Goal: Task Accomplishment & Management: Manage account settings

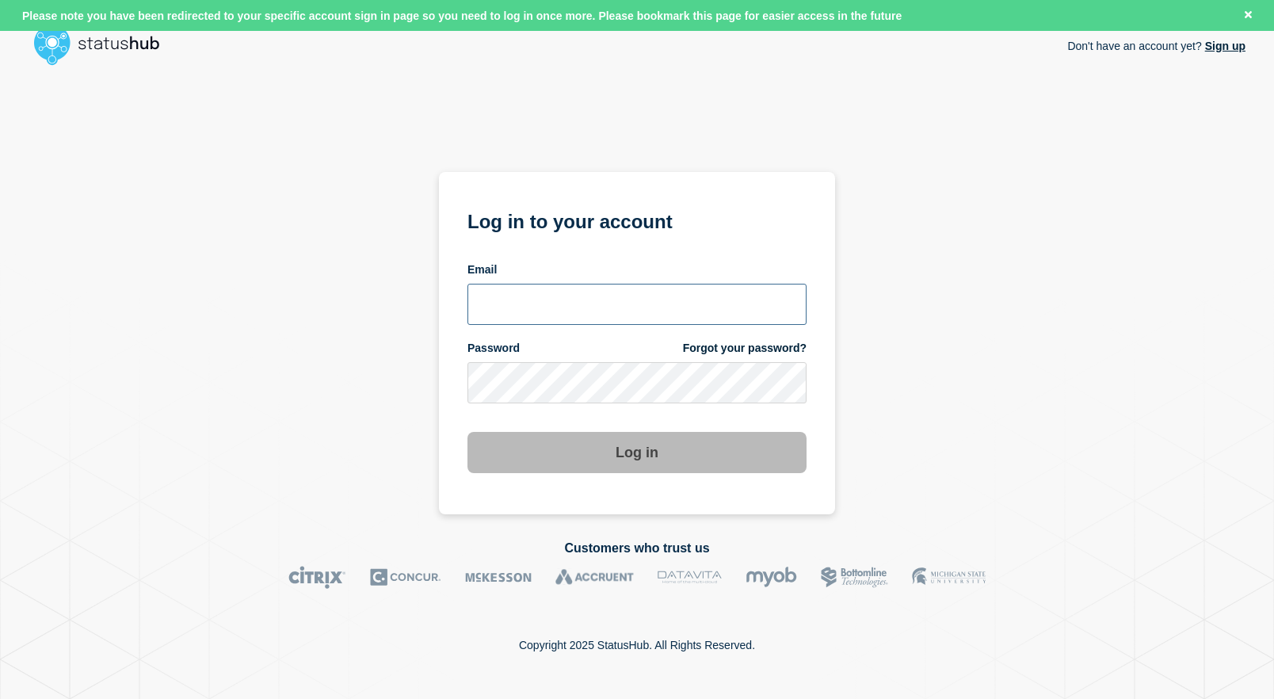
click at [624, 319] on input "email input" at bounding box center [636, 304] width 339 height 41
type input "roger.parks@conexon.us"
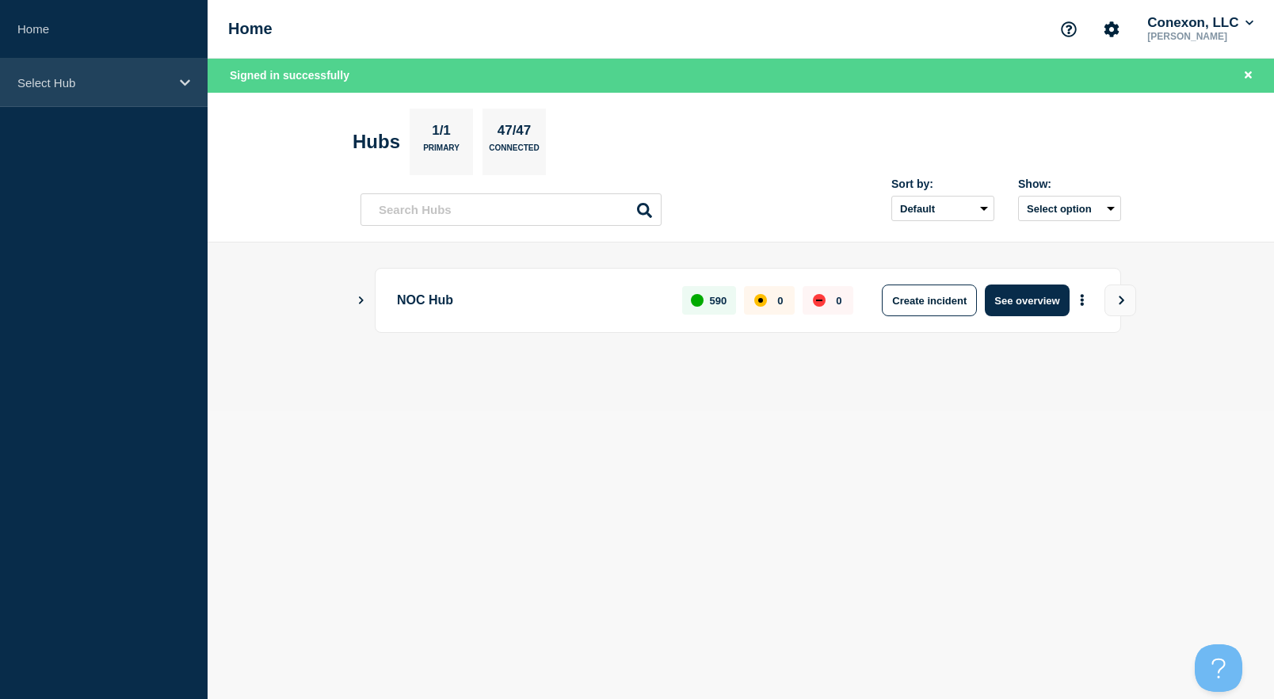
click at [86, 73] on div "Select Hub" at bounding box center [104, 83] width 208 height 48
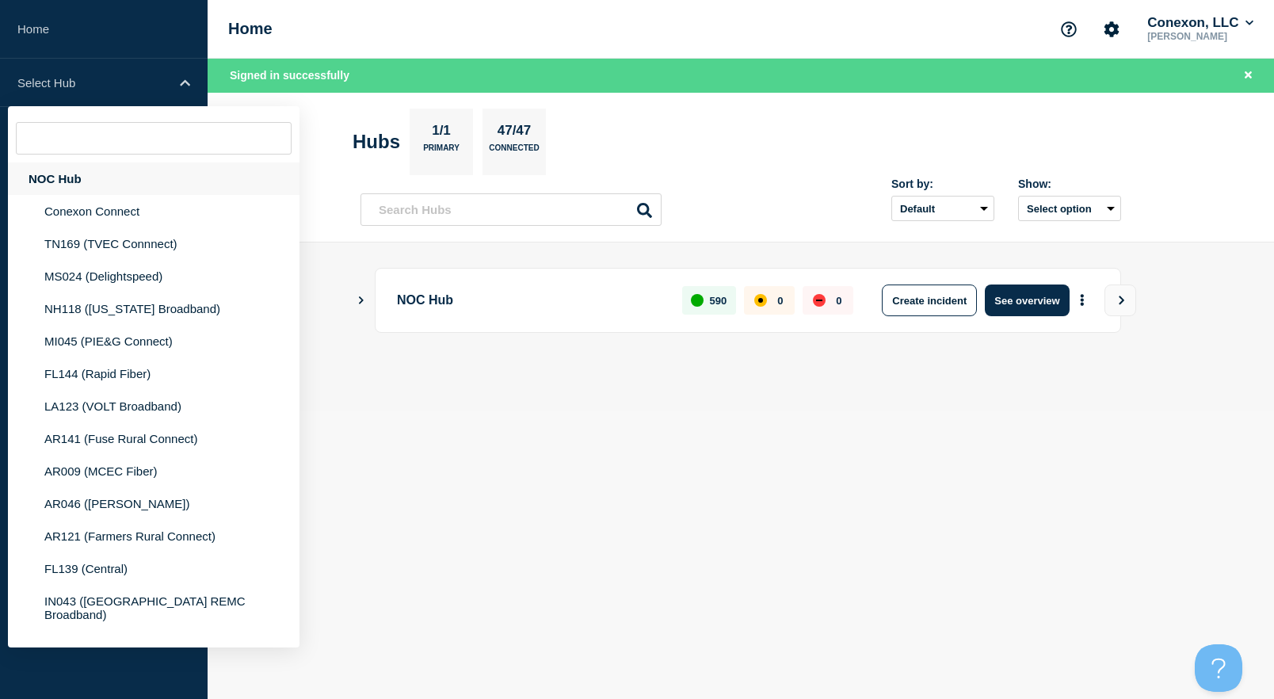
click at [65, 181] on div "NOC Hub" at bounding box center [154, 178] width 292 height 32
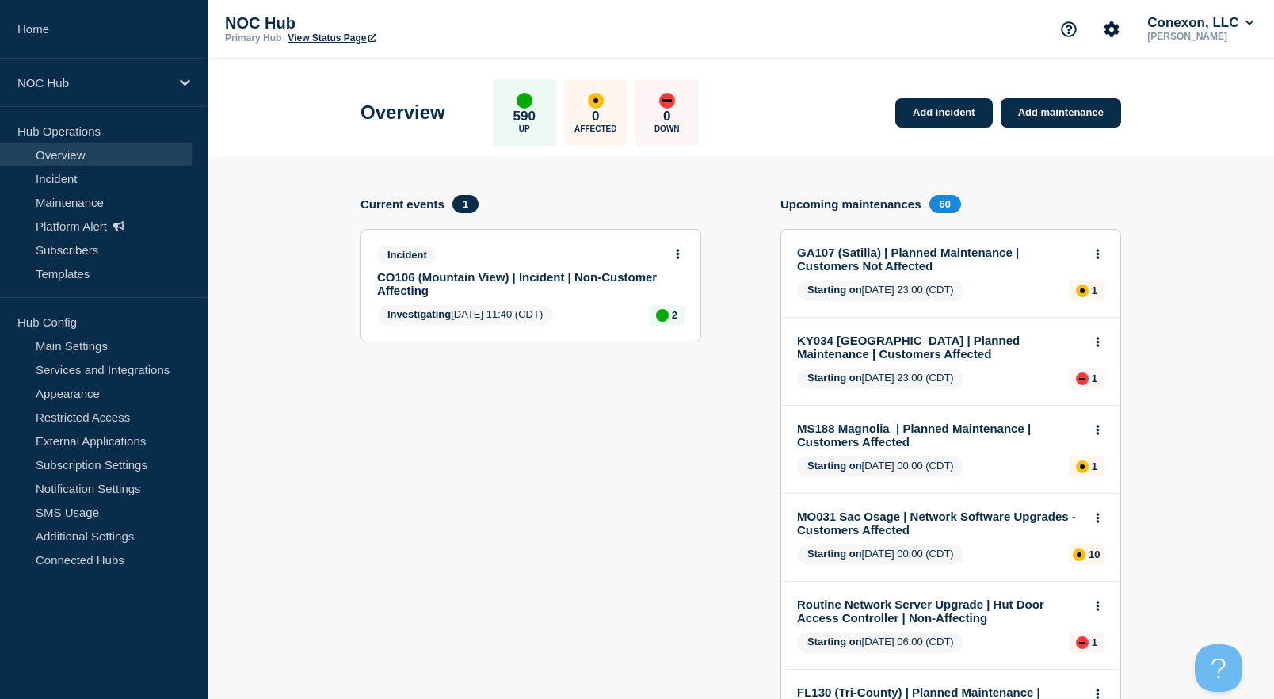
click at [578, 281] on link "CO106 (Mountain View) | Incident | Non-Customer Affecting" at bounding box center [520, 283] width 286 height 27
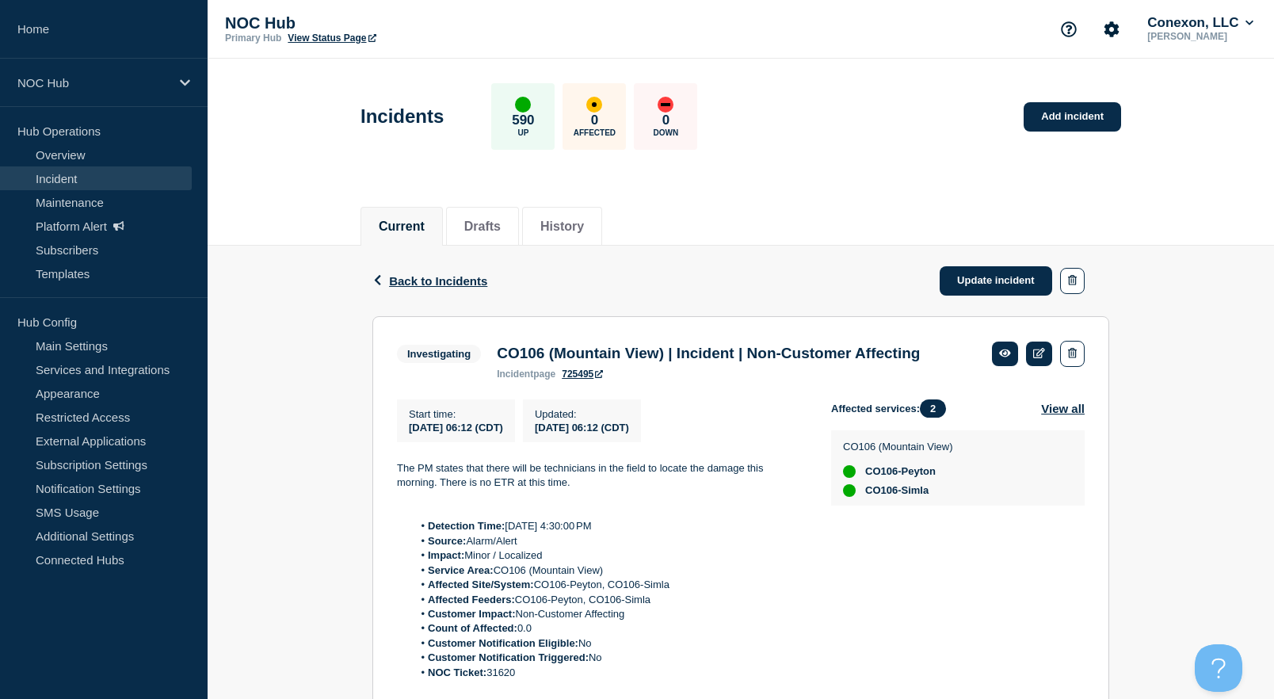
click at [363, 40] on link "View Status Page" at bounding box center [332, 37] width 88 height 11
click at [109, 218] on link "Platform Alert" at bounding box center [96, 226] width 192 height 24
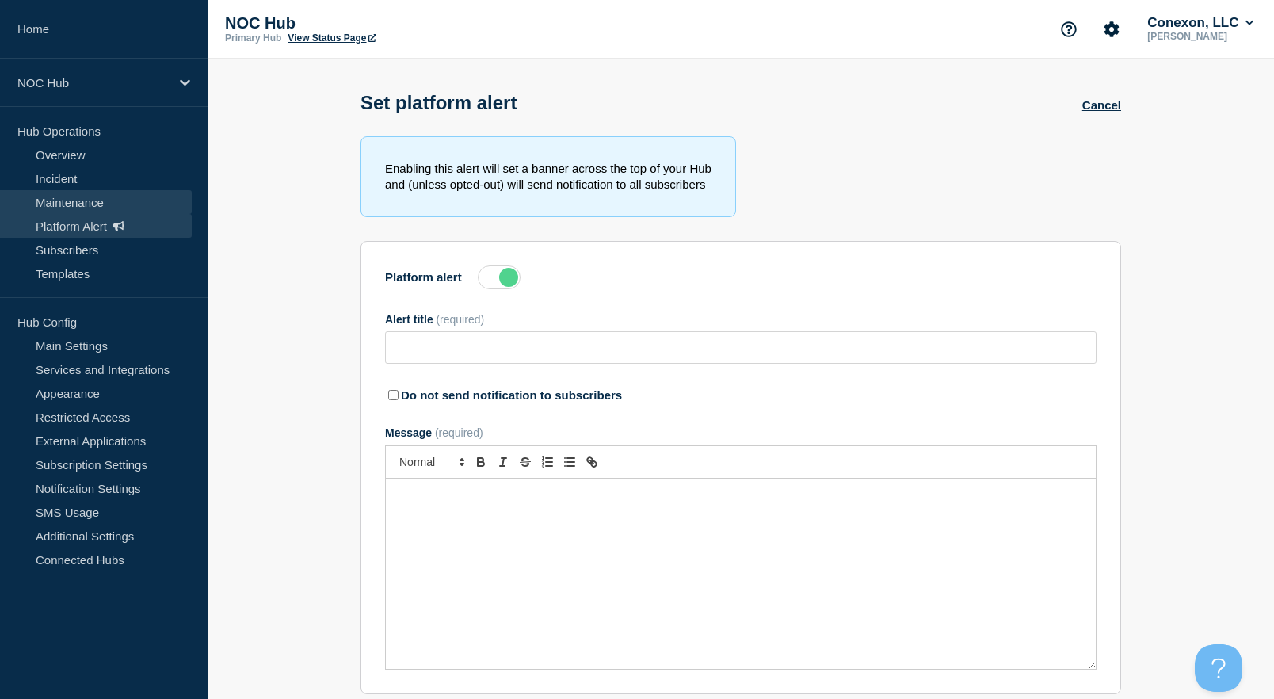
type input "Network Moratorium - Weekend Change Freeze- All September Weekends"
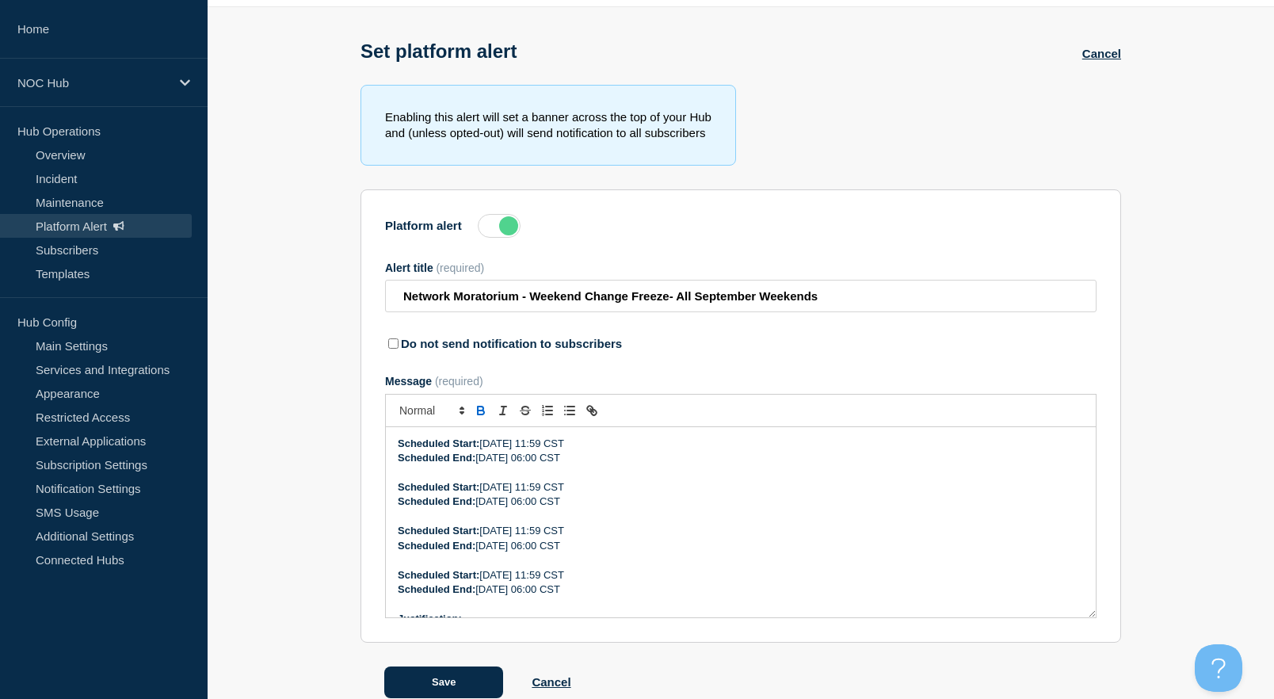
scroll to position [86, 0]
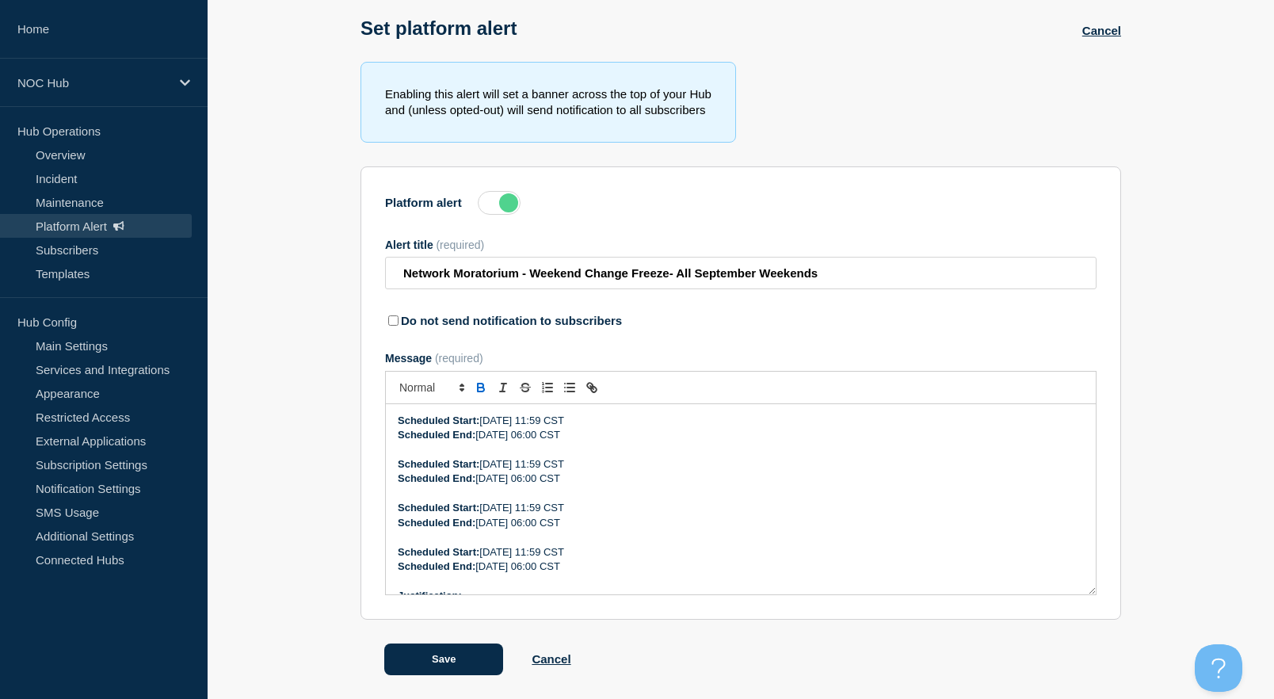
click at [510, 193] on label at bounding box center [499, 203] width 43 height 24
click at [0, 0] on input "Platform alert" at bounding box center [0, 0] width 0 height 0
click at [457, 659] on button "Save" at bounding box center [443, 659] width 119 height 32
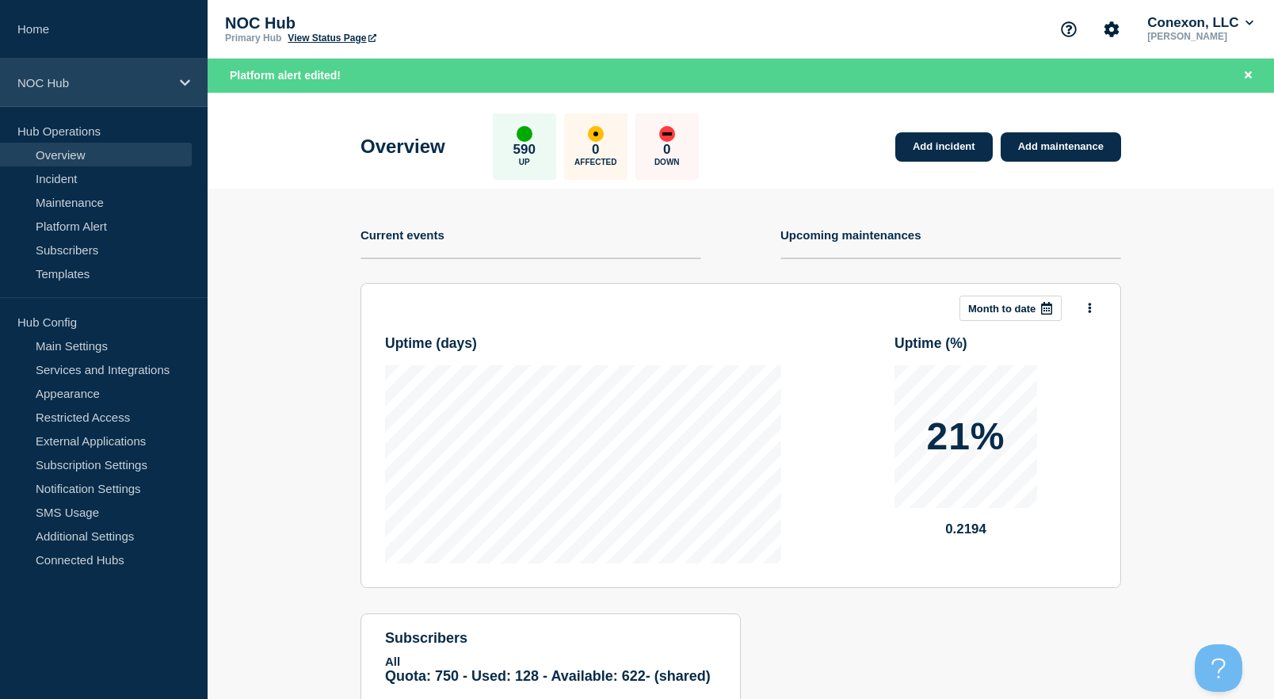
click at [158, 101] on div "NOC Hub" at bounding box center [104, 83] width 208 height 48
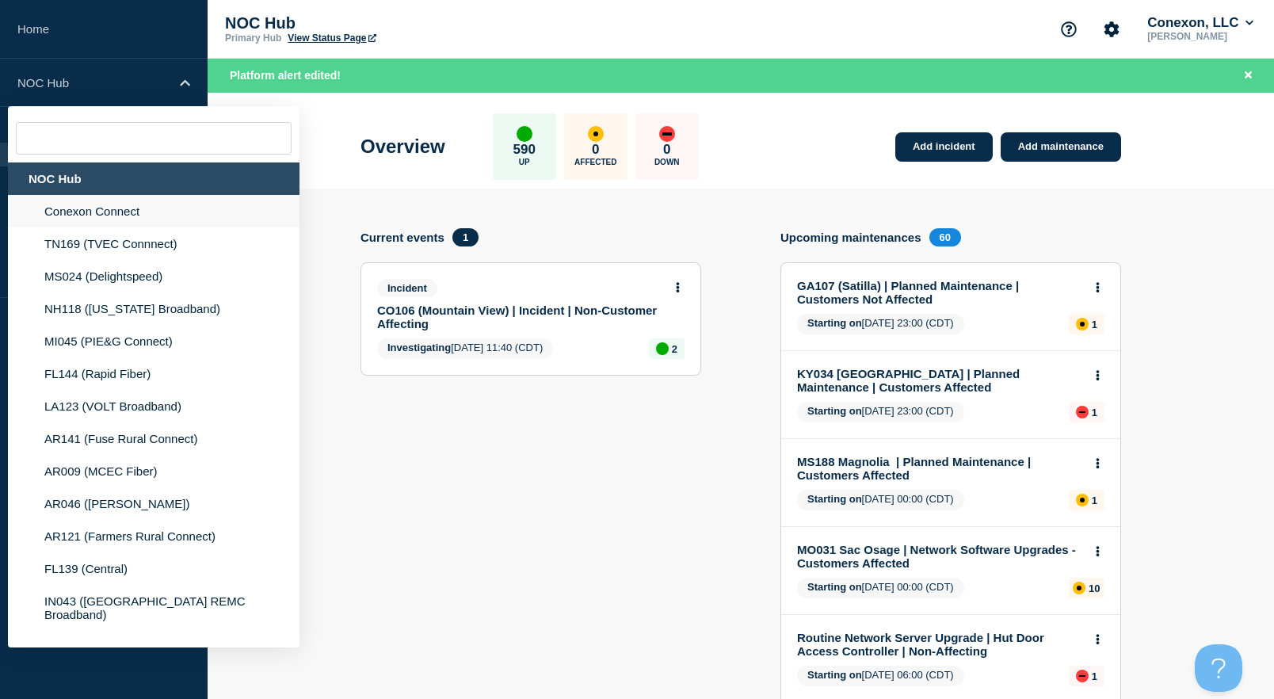
click at [109, 219] on li "Conexon Connect" at bounding box center [154, 211] width 292 height 32
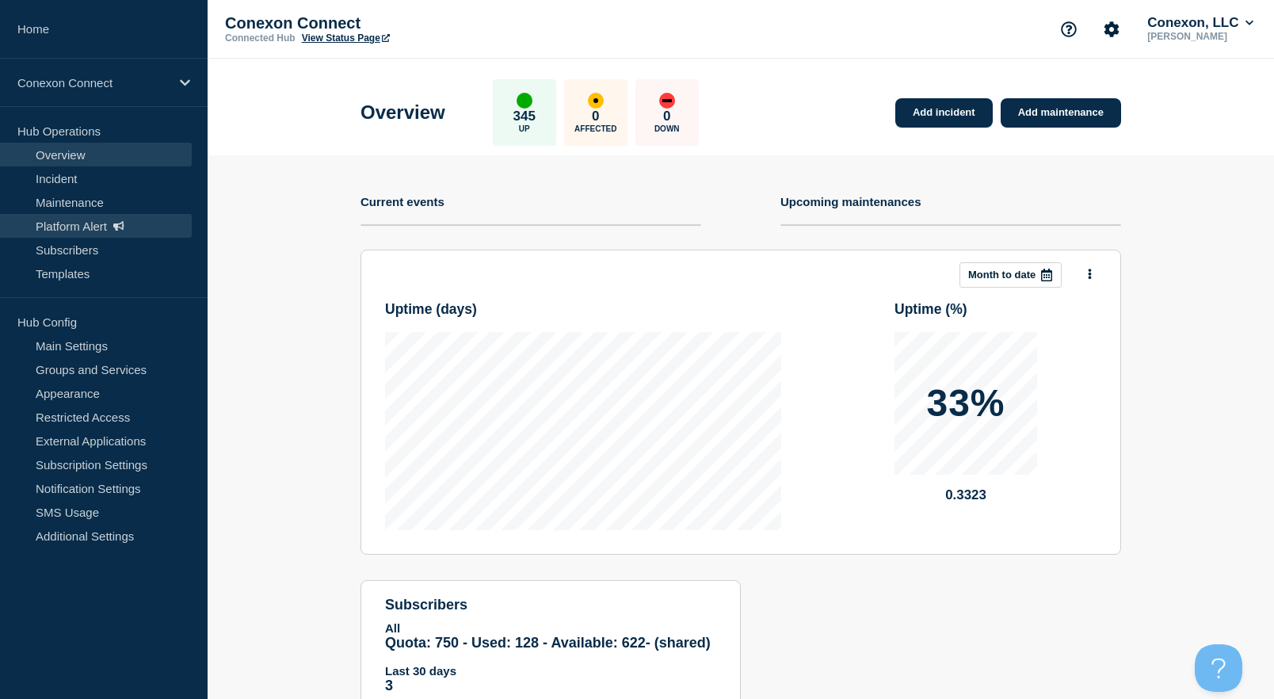
click at [89, 220] on link "Platform Alert" at bounding box center [96, 226] width 192 height 24
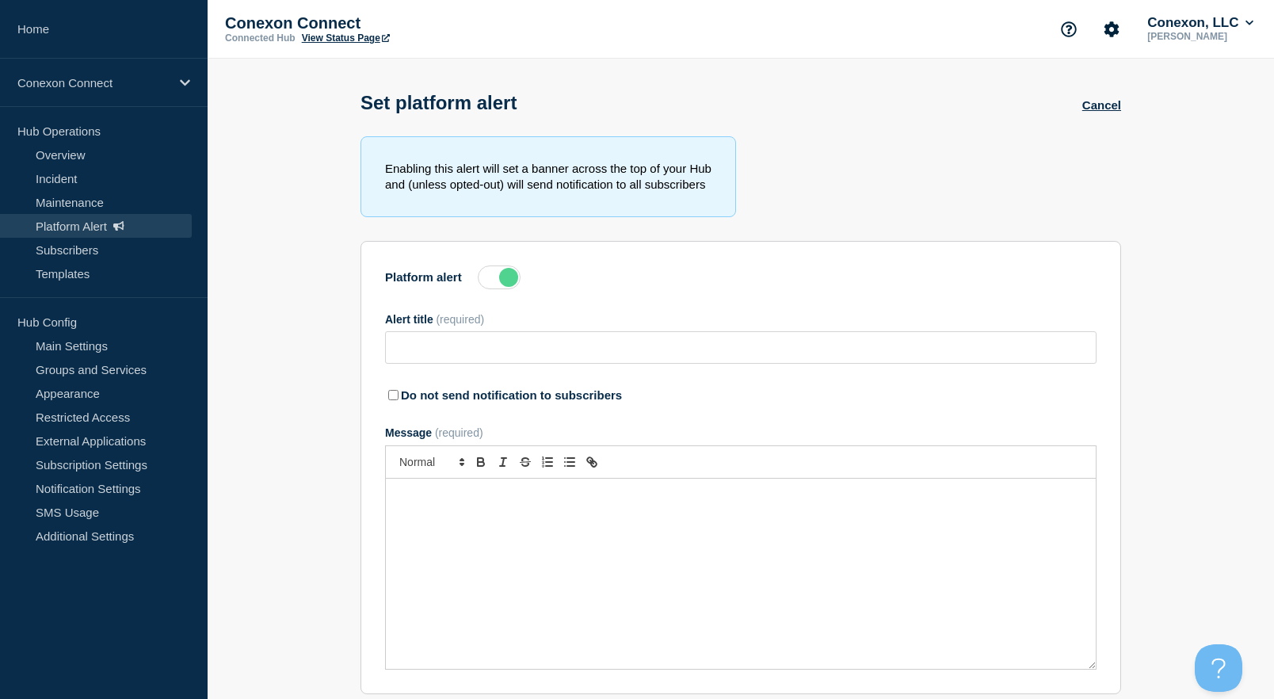
type input "Network Moratorium - Weekend Change Freeze (All September Weekends)"
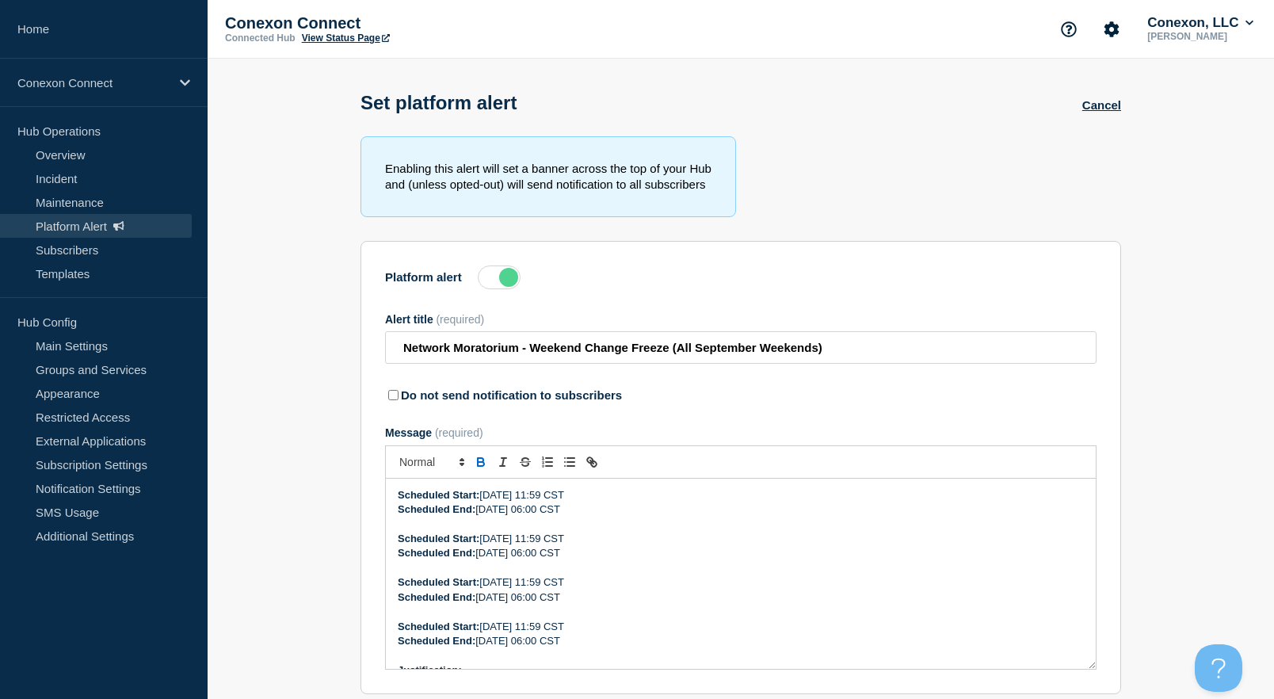
click at [510, 284] on label at bounding box center [499, 277] width 43 height 24
click at [0, 0] on input "Platform alert" at bounding box center [0, 0] width 0 height 0
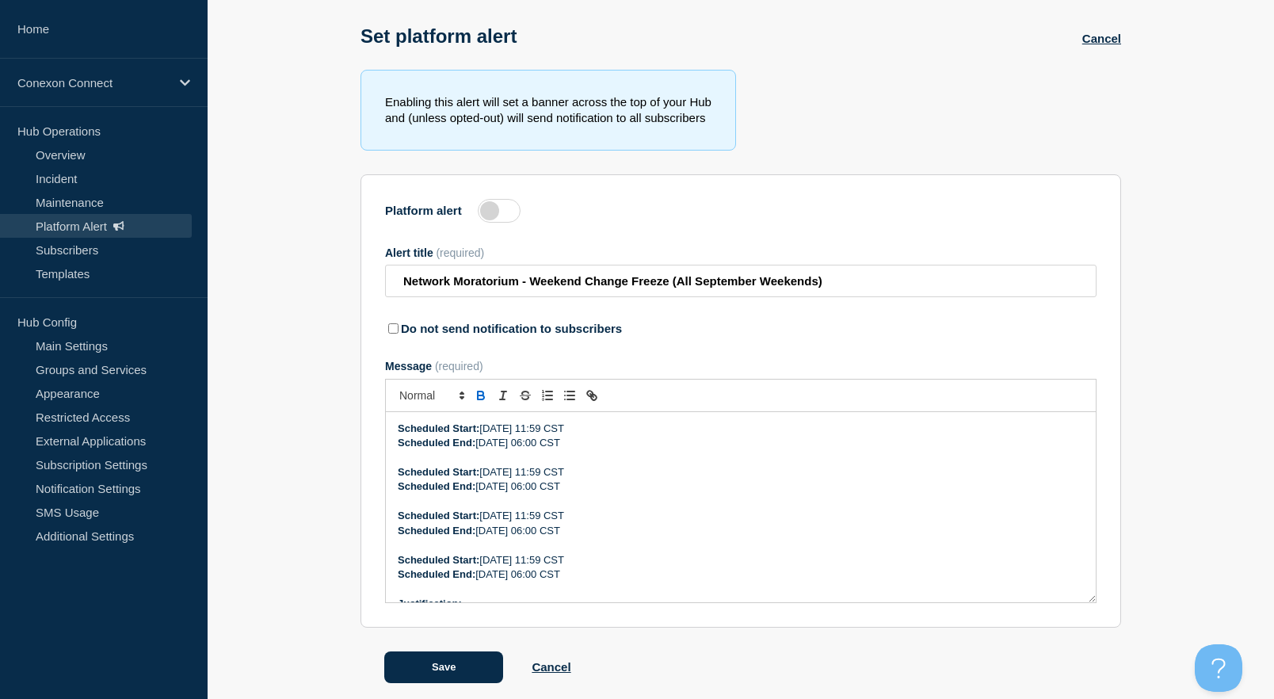
scroll to position [86, 0]
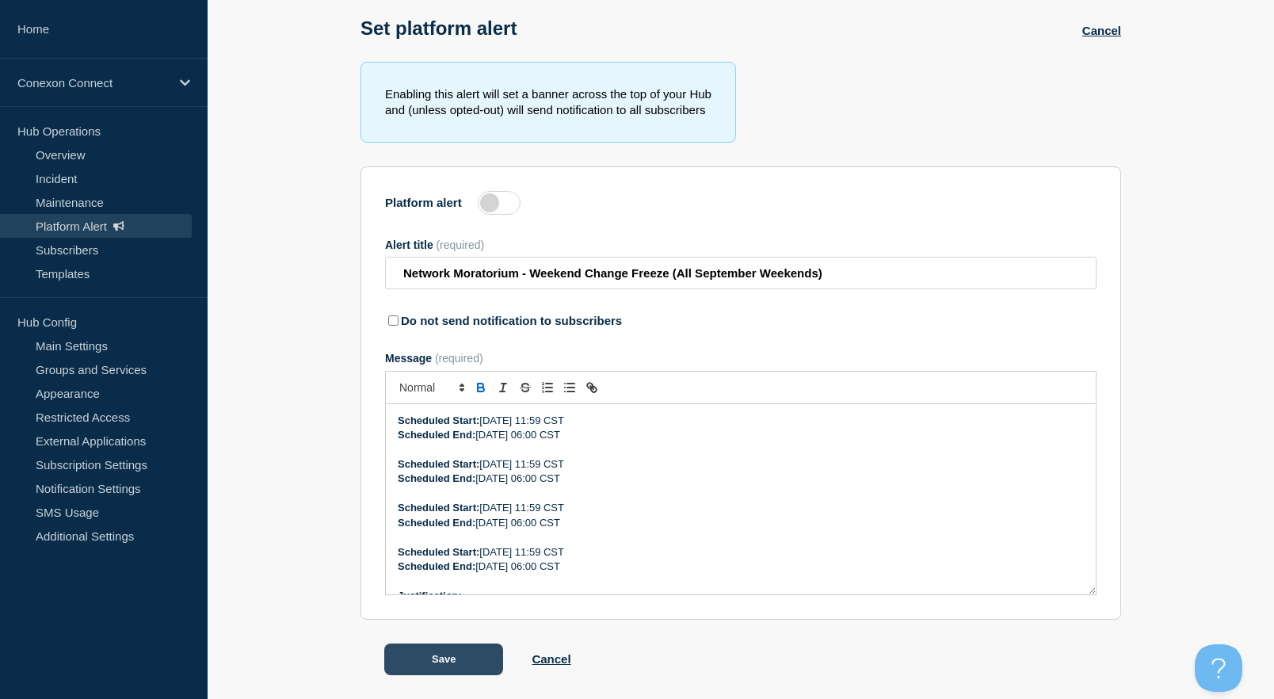
click at [441, 658] on button "Save" at bounding box center [443, 659] width 119 height 32
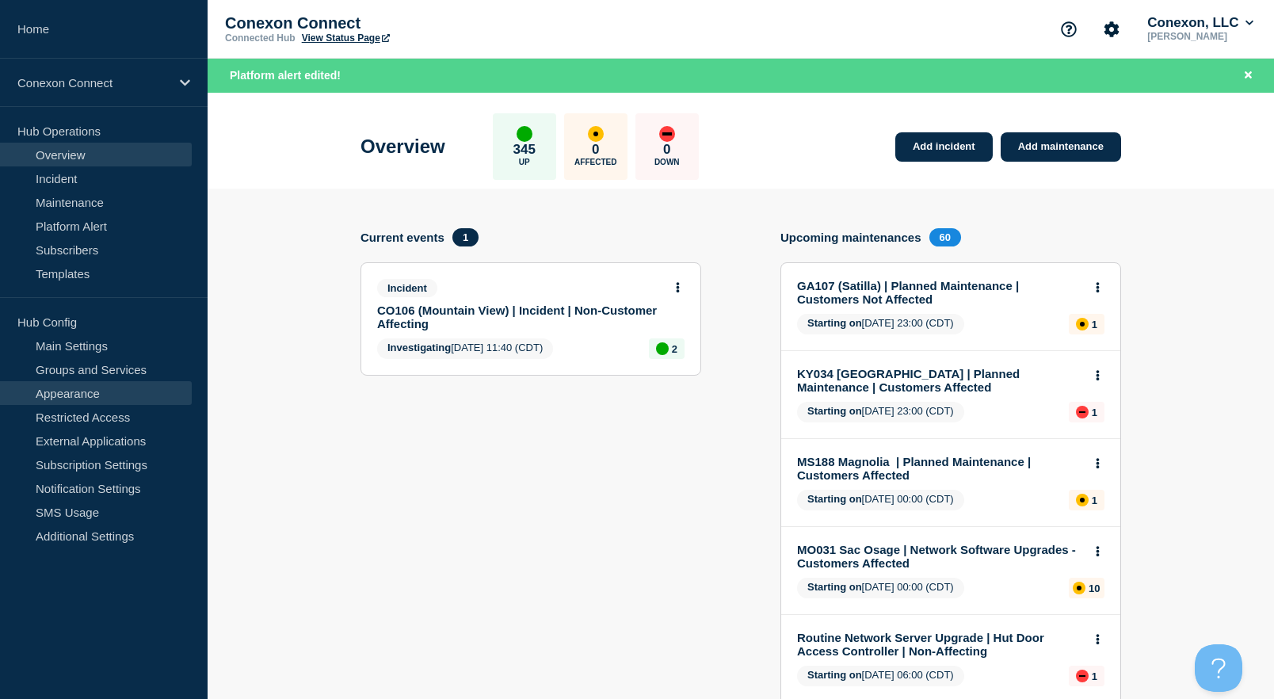
click at [59, 393] on link "Appearance" at bounding box center [96, 393] width 192 height 24
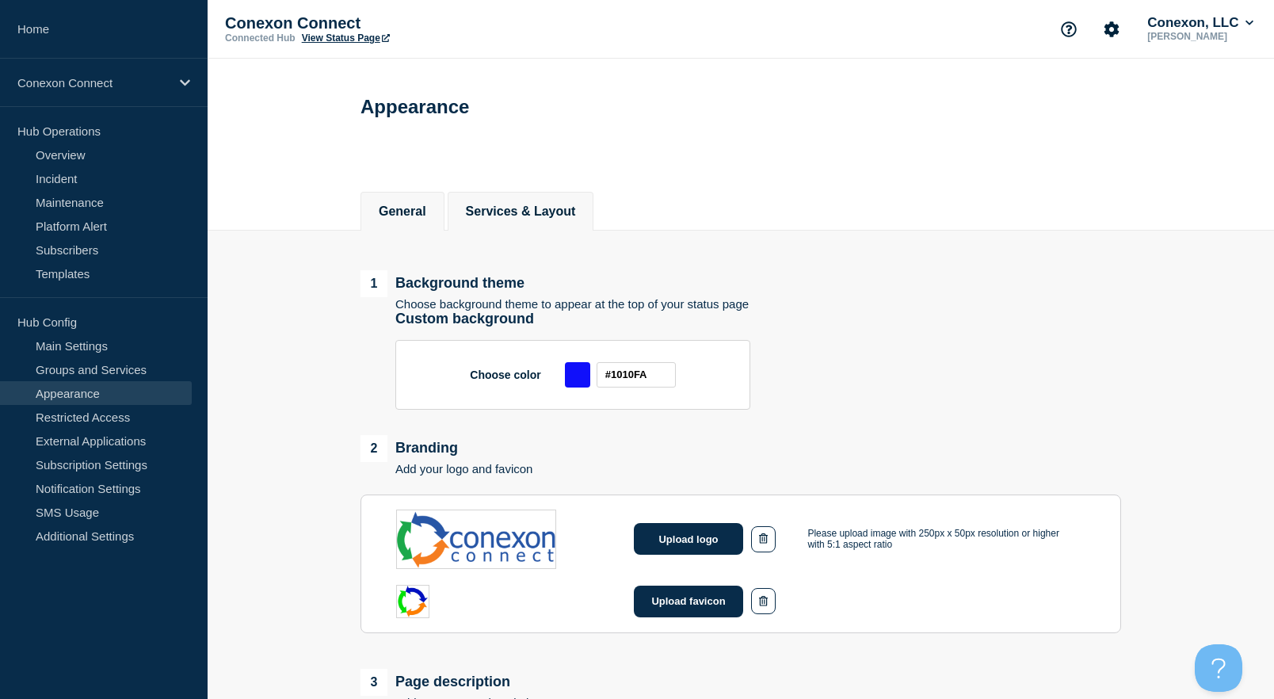
click at [568, 219] on button "Services & Layout" at bounding box center [521, 211] width 110 height 14
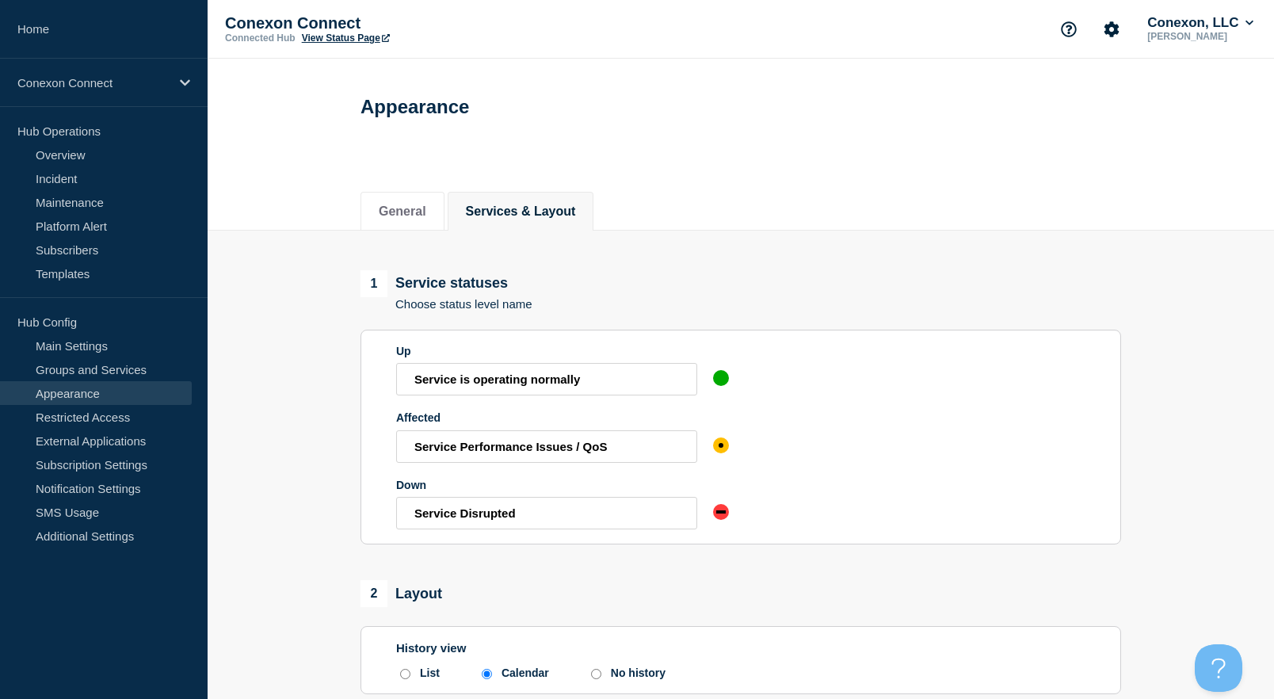
scroll to position [488, 0]
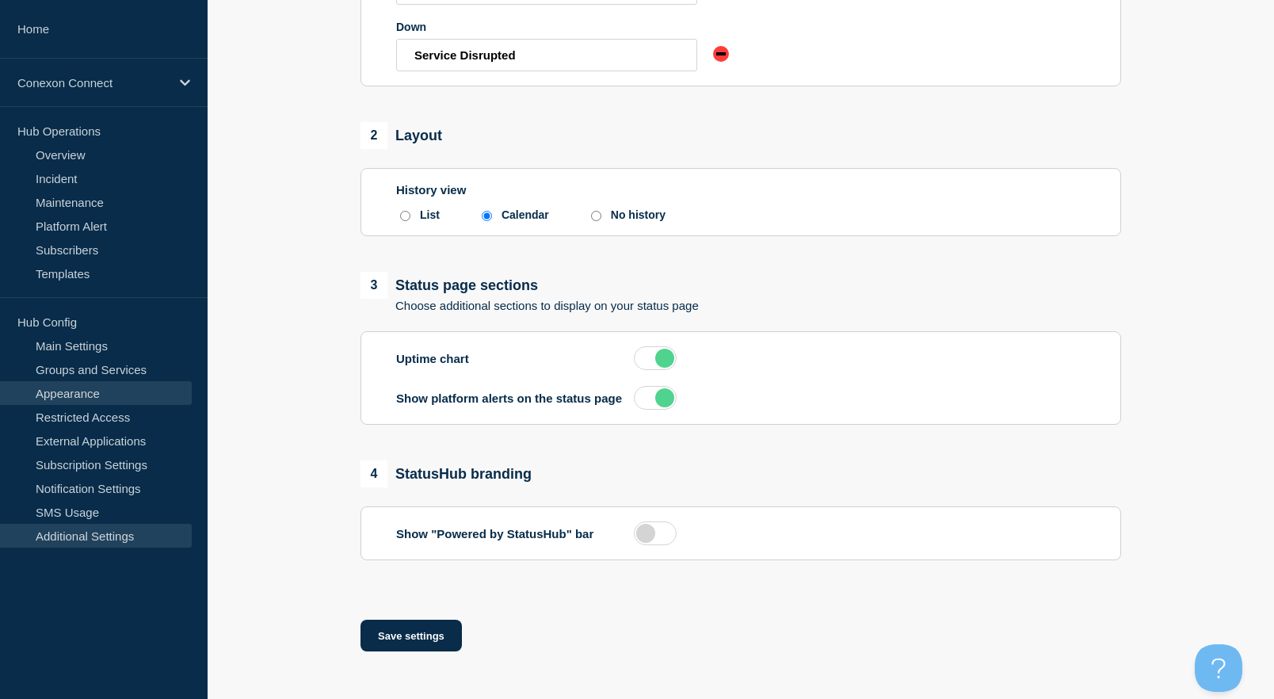
click at [106, 536] on link "Additional Settings" at bounding box center [96, 536] width 192 height 24
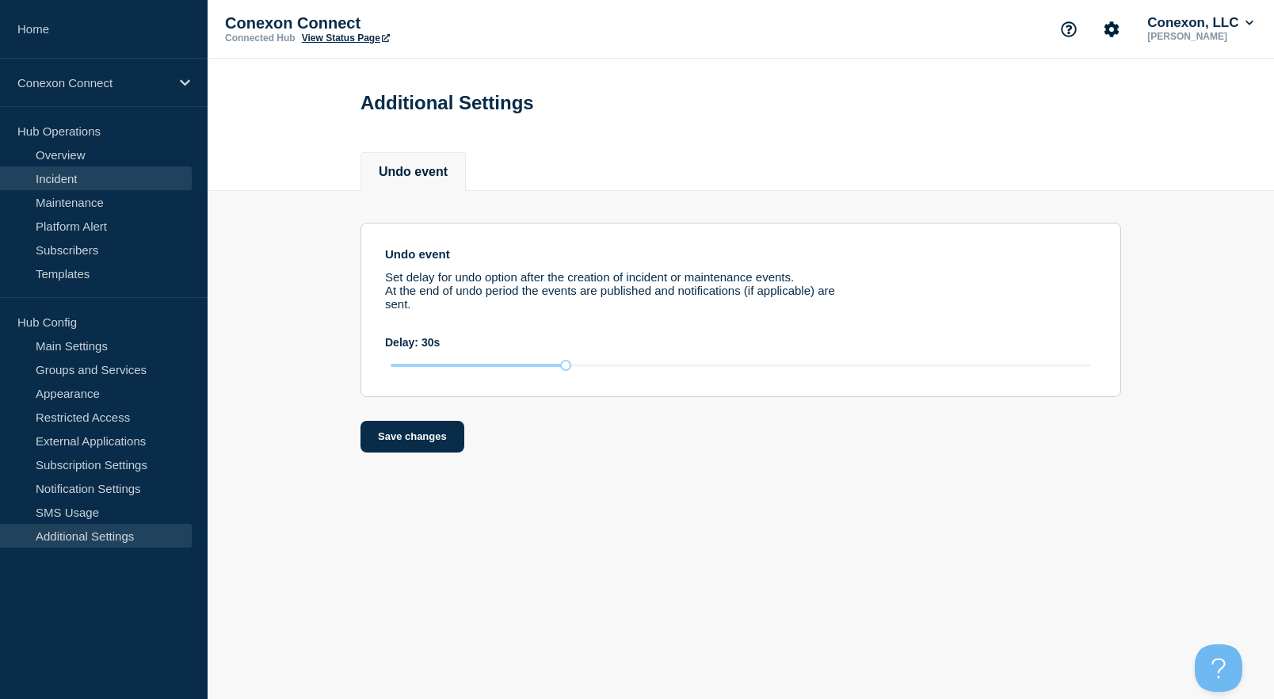
click at [85, 179] on link "Incident" at bounding box center [96, 178] width 192 height 24
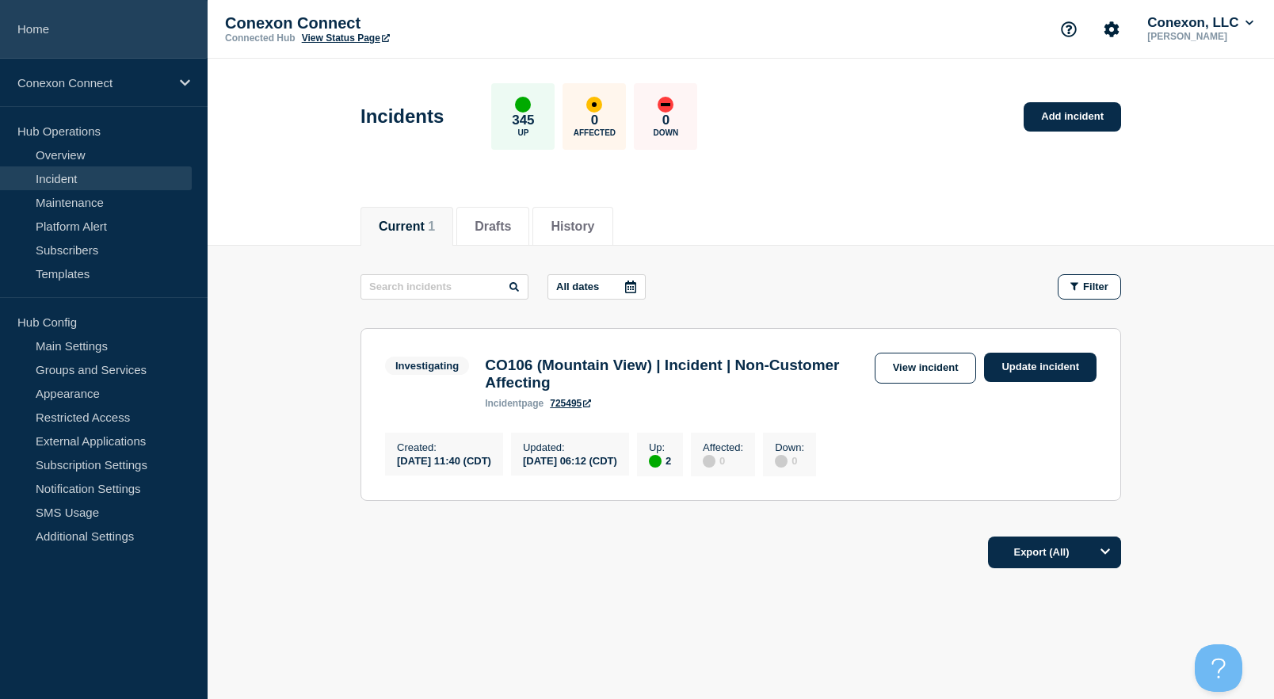
click at [50, 17] on link "Home" at bounding box center [104, 29] width 208 height 59
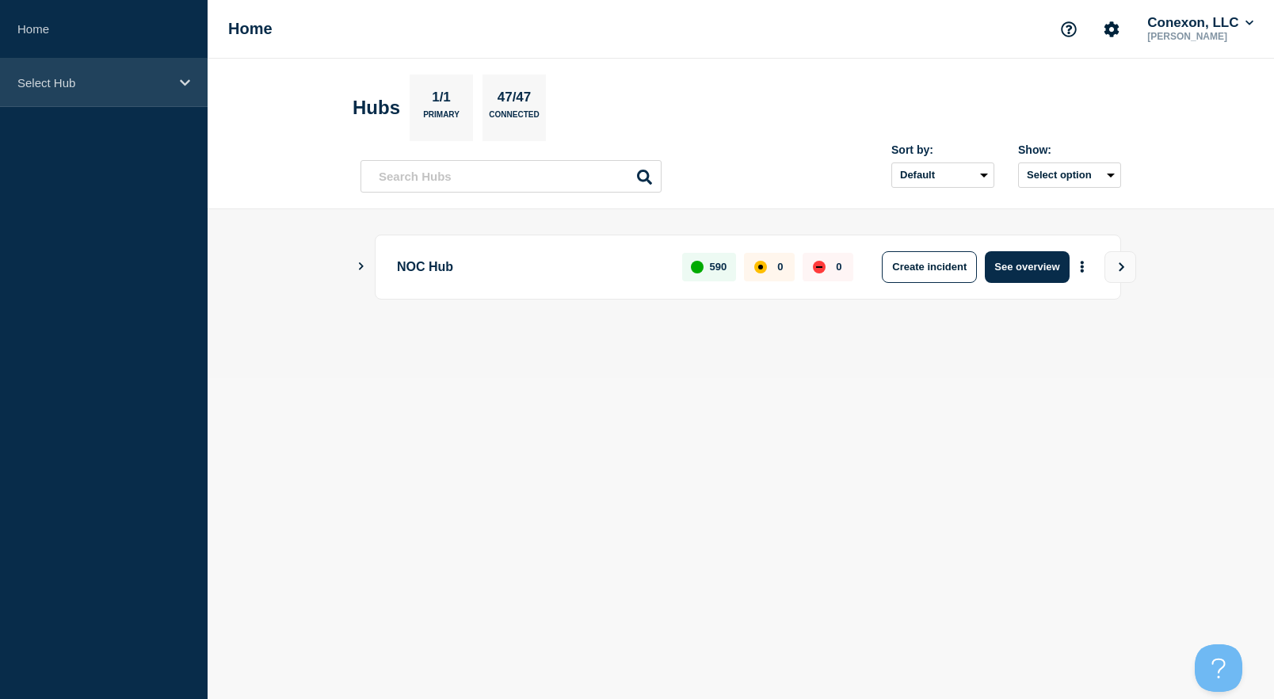
click at [59, 90] on div "Select Hub" at bounding box center [104, 83] width 208 height 48
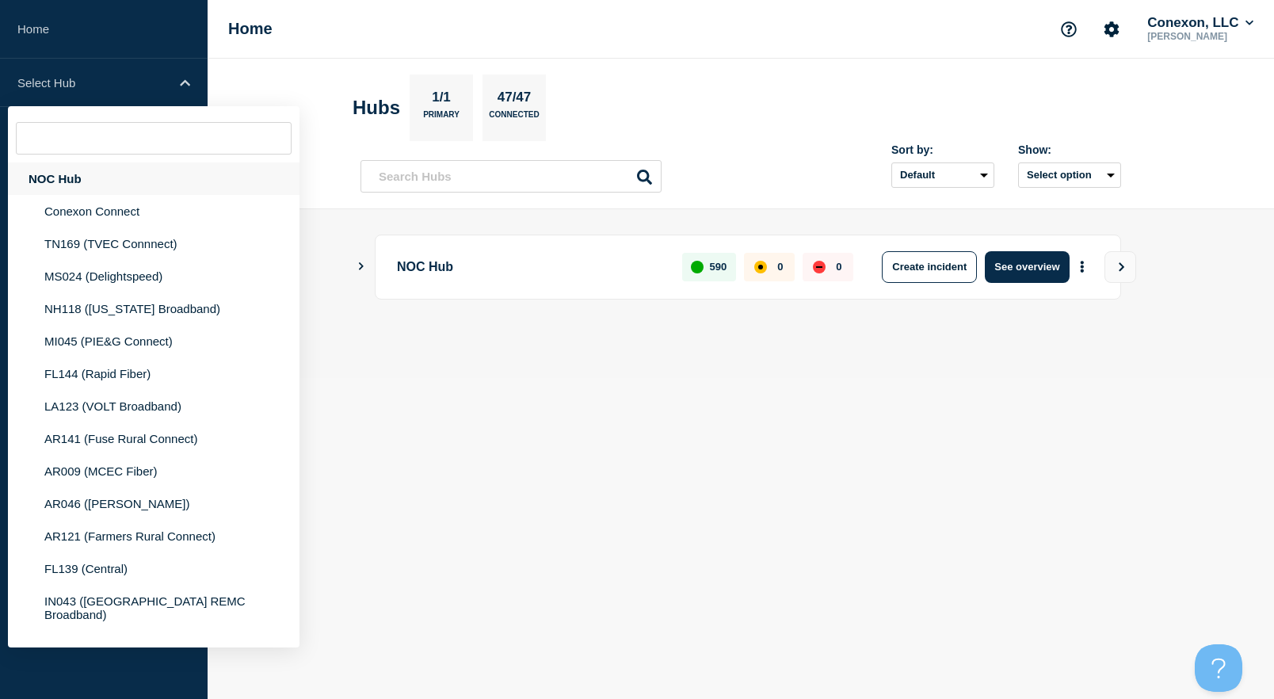
click at [68, 180] on div "NOC Hub" at bounding box center [154, 178] width 292 height 32
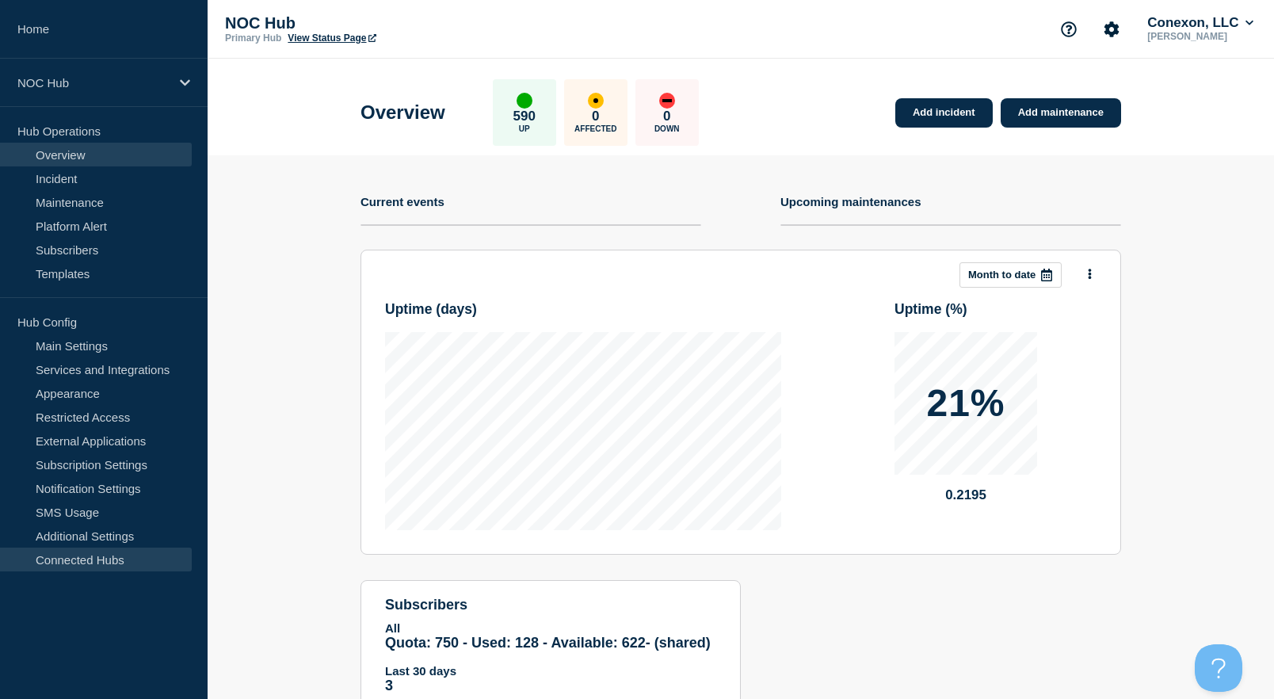
click at [89, 562] on link "Connected Hubs" at bounding box center [96, 560] width 192 height 24
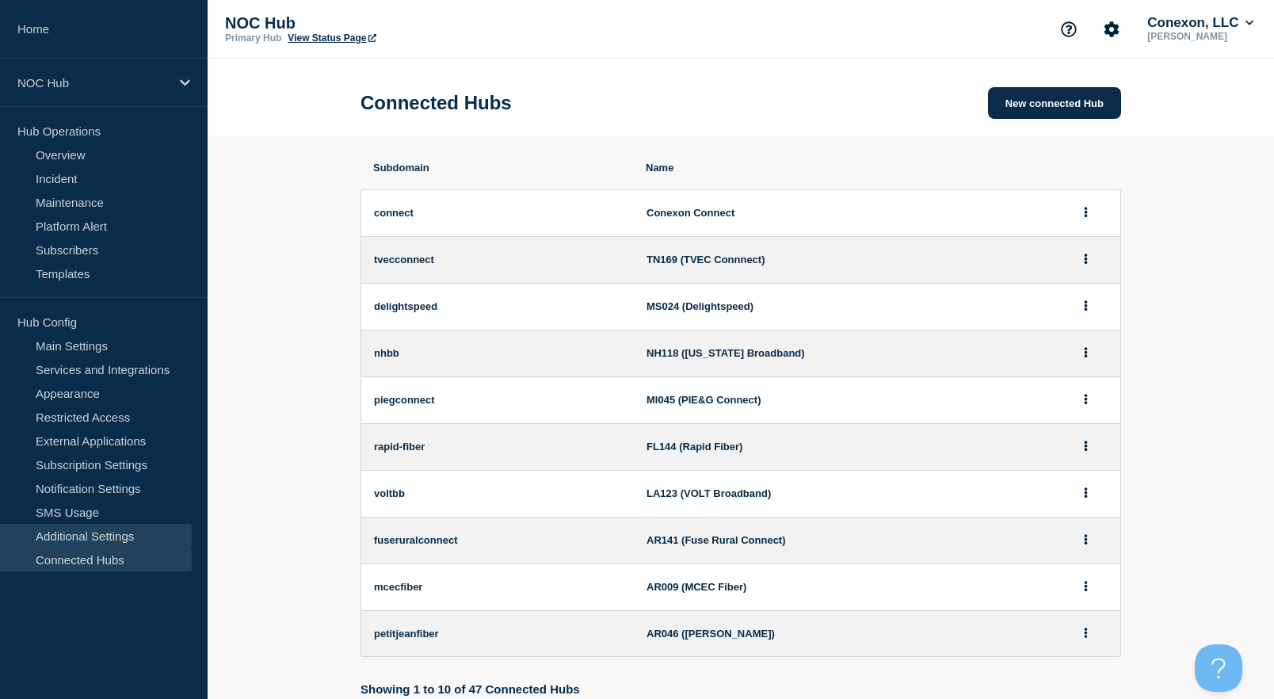
click at [99, 528] on link "Additional Settings" at bounding box center [96, 536] width 192 height 24
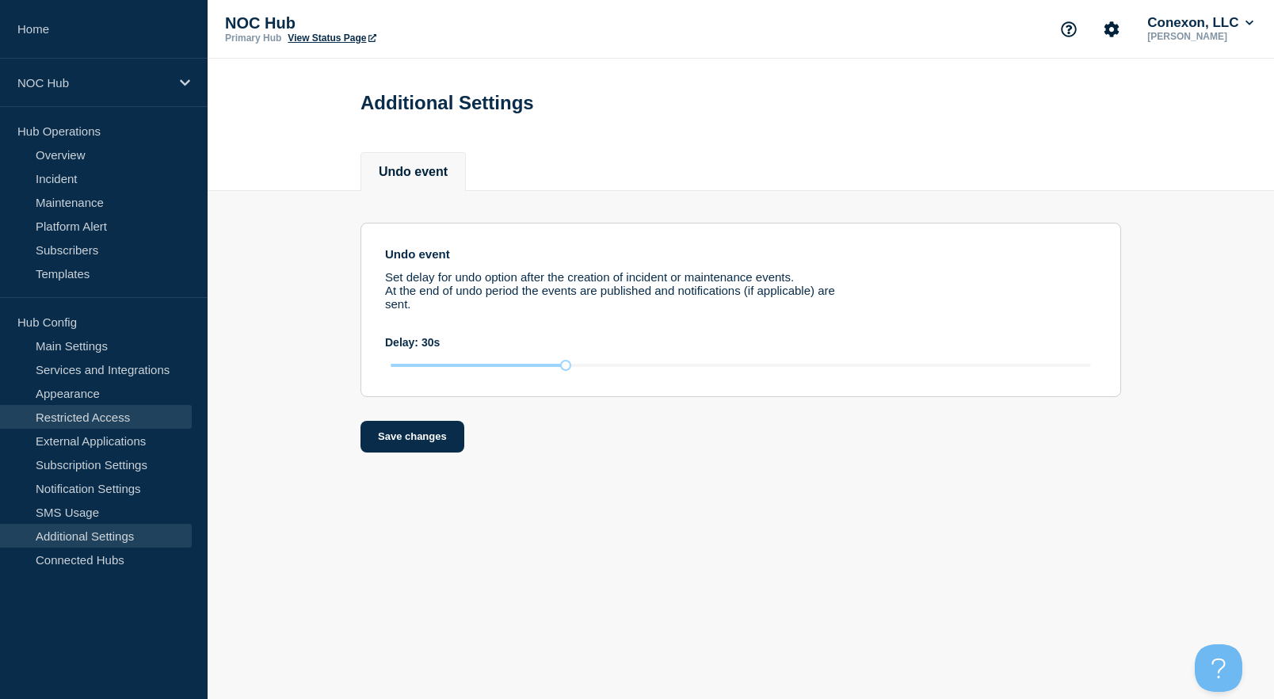
click at [98, 419] on link "Restricted Access" at bounding box center [96, 417] width 192 height 24
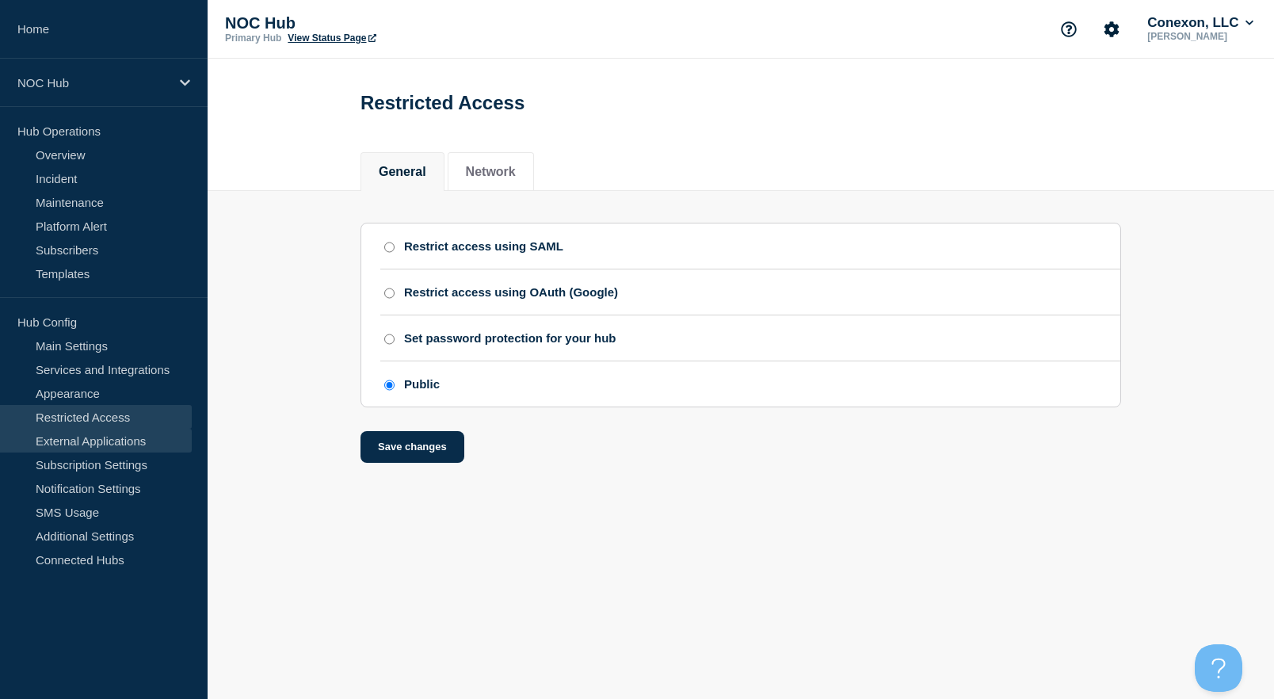
click at [116, 437] on link "External Applications" at bounding box center [96, 441] width 192 height 24
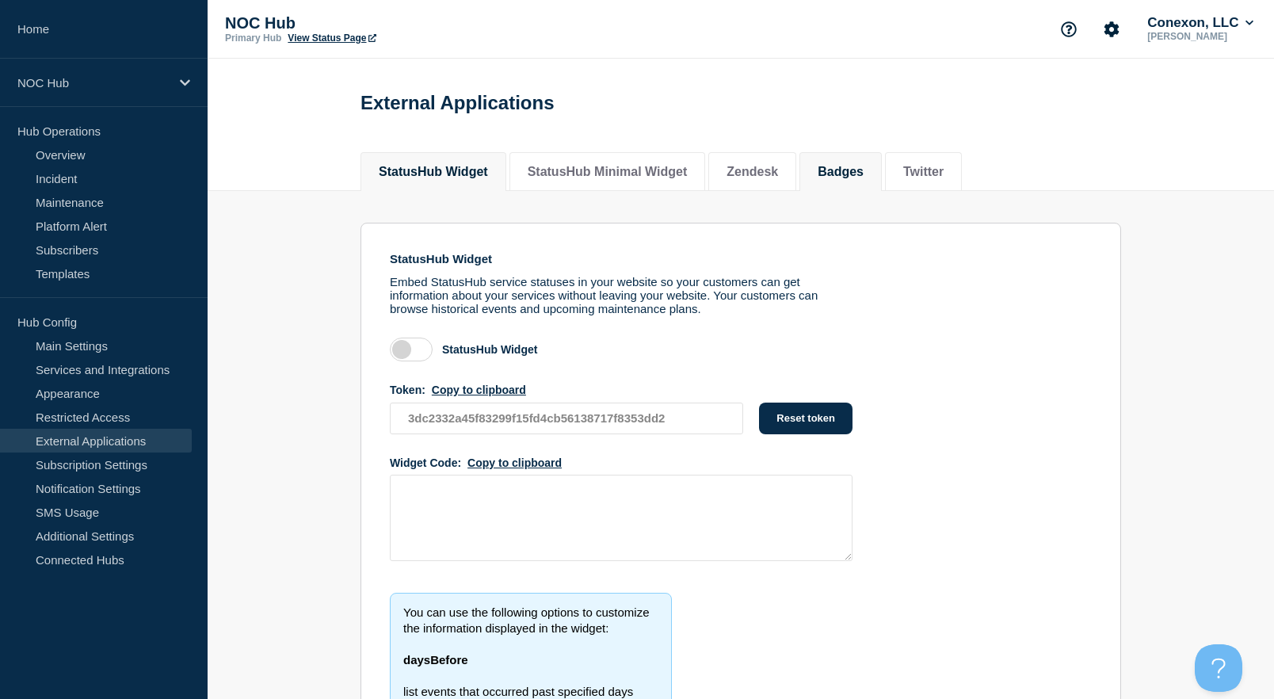
click at [853, 182] on li "Badges" at bounding box center [840, 171] width 82 height 39
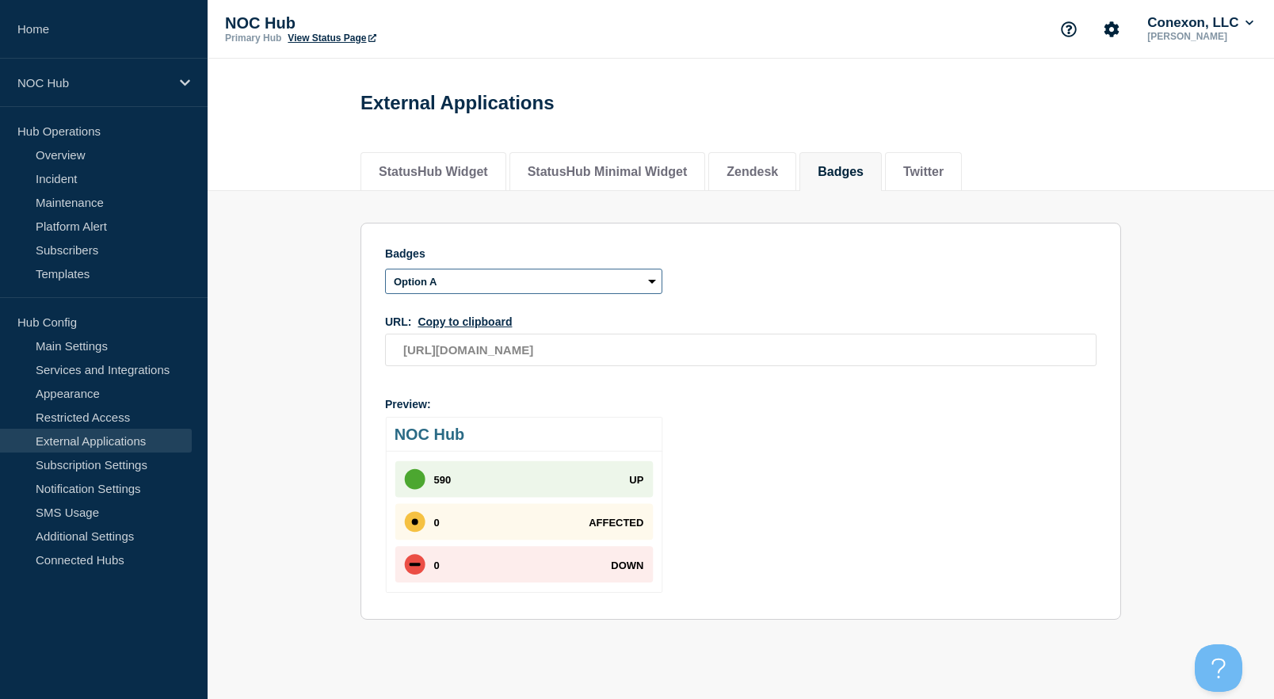
click at [646, 292] on select "Option A Option B" at bounding box center [523, 281] width 277 height 25
select select "option-b"
click at [385, 275] on select "Option A Option B" at bounding box center [523, 281] width 277 height 25
type input "[URL][DOMAIN_NAME]"
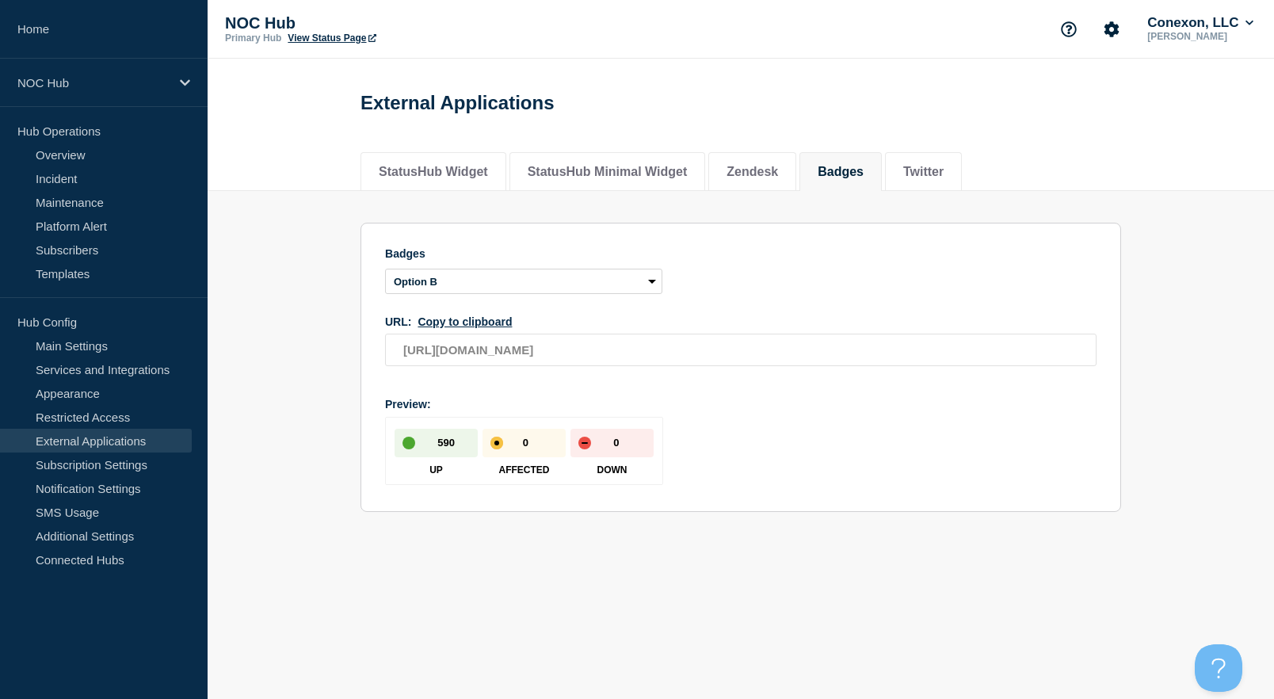
click at [628, 328] on div "URL: Copy to clipboard" at bounding box center [741, 321] width 712 height 13
click at [512, 328] on button "Copy to clipboard" at bounding box center [465, 321] width 94 height 13
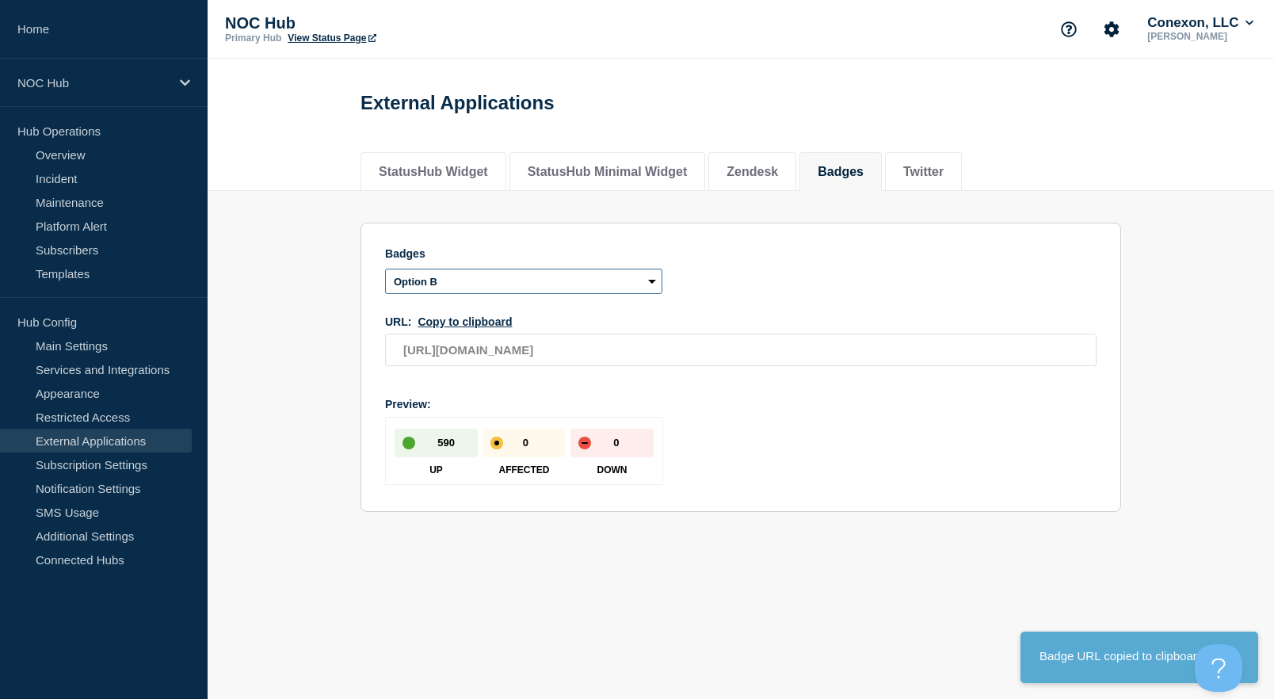
click at [636, 291] on select "Option A Option B" at bounding box center [523, 281] width 277 height 25
select select "option-a"
click at [385, 275] on select "Option A Option B" at bounding box center [523, 281] width 277 height 25
type input "[URL][DOMAIN_NAME]"
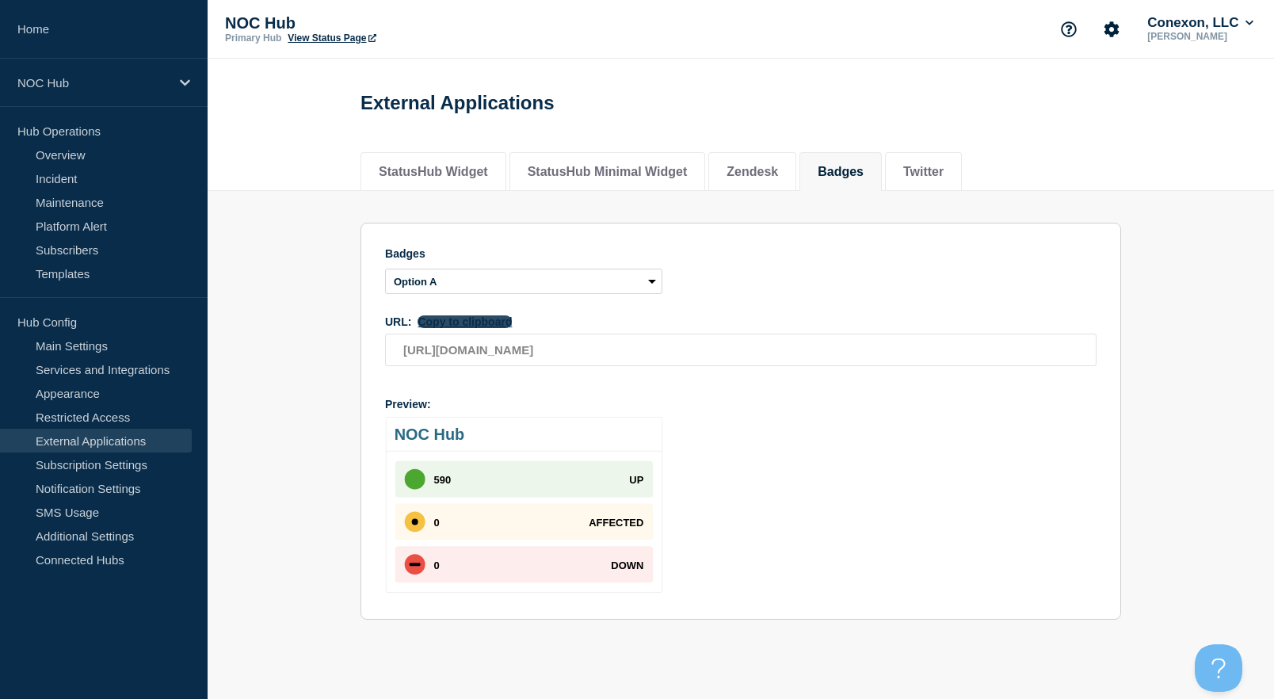
click at [471, 328] on button "Copy to clipboard" at bounding box center [465, 321] width 94 height 13
click at [467, 177] on button "StatusHub Widget" at bounding box center [433, 172] width 109 height 14
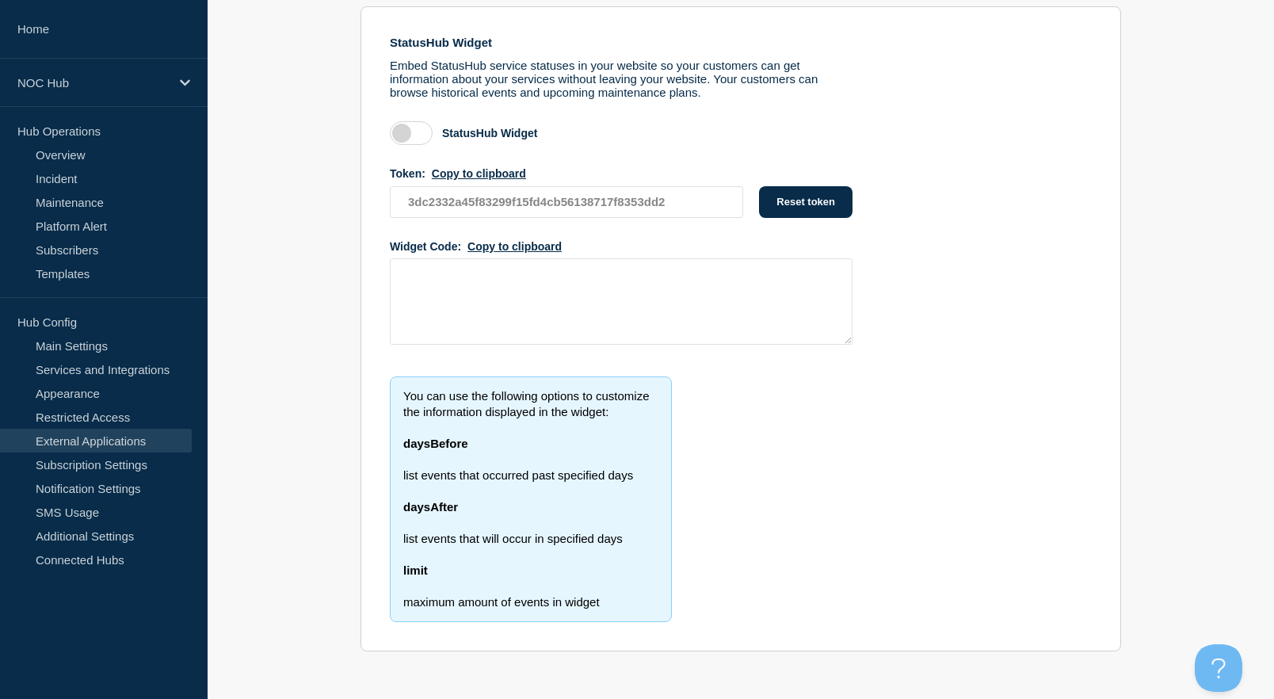
scroll to position [232, 0]
click at [406, 133] on label at bounding box center [411, 133] width 43 height 24
click at [0, 0] on input "checkbox" at bounding box center [0, 0] width 0 height 0
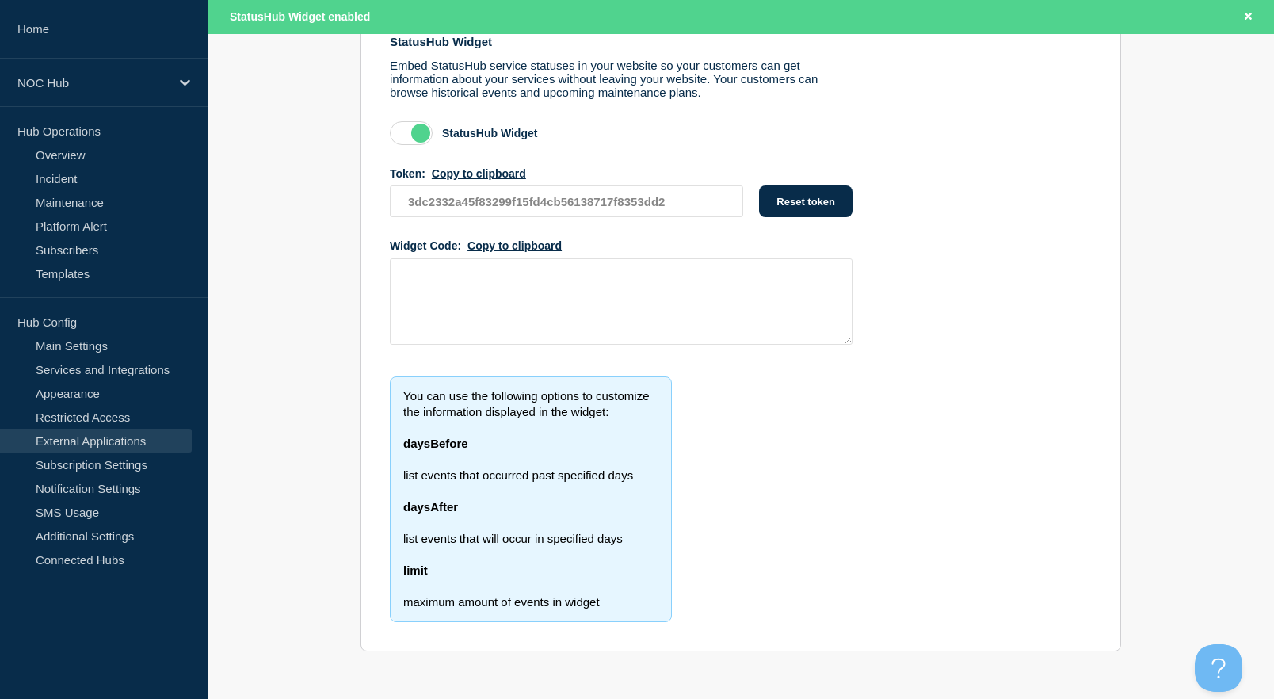
scroll to position [284, 0]
click at [544, 239] on button "Copy to clipboard" at bounding box center [514, 245] width 94 height 13
